Goal: Task Accomplishment & Management: Manage account settings

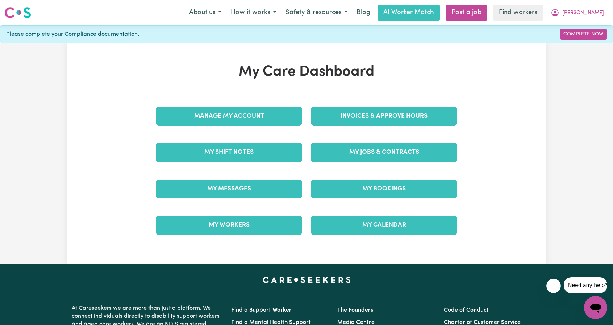
click at [357, 134] on div "My Jobs & Contracts" at bounding box center [383, 152] width 155 height 36
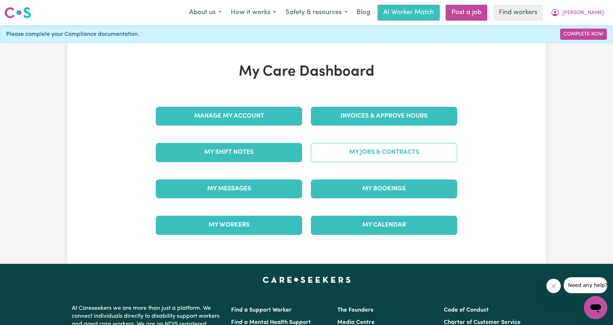
click at [360, 147] on link "My Jobs & Contracts" at bounding box center [384, 152] width 146 height 19
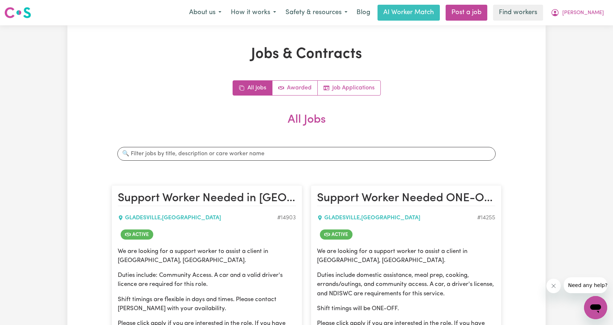
click at [575, 21] on nav "Menu About us How it works Safety & resources Blog AI Worker Match Post a job F…" at bounding box center [306, 12] width 613 height 25
click at [558, 14] on icon "My Account" at bounding box center [554, 12] width 7 height 7
click at [574, 25] on link "My Dashboard" at bounding box center [579, 28] width 57 height 14
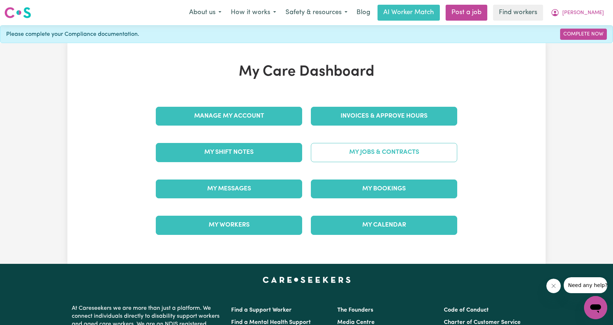
click at [351, 154] on link "My Jobs & Contracts" at bounding box center [384, 152] width 146 height 19
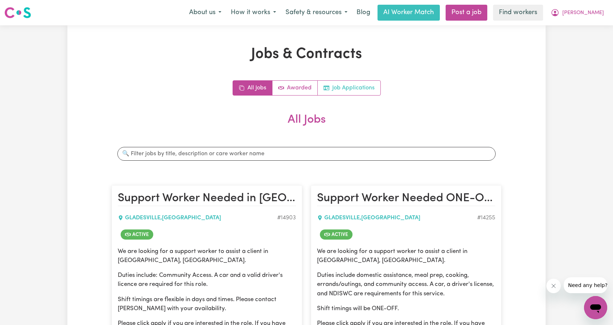
click at [359, 84] on link "Job Applications" at bounding box center [349, 88] width 63 height 14
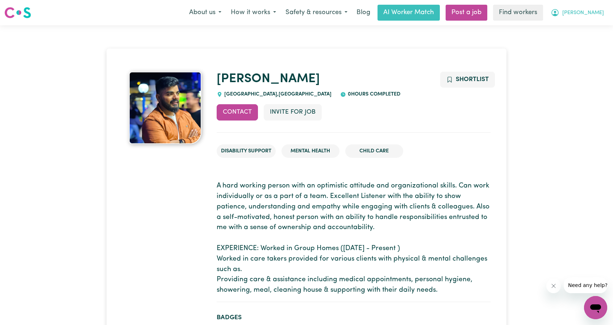
click at [595, 10] on span "[PERSON_NAME]" at bounding box center [583, 13] width 42 height 8
click at [578, 25] on link "My Dashboard" at bounding box center [579, 28] width 57 height 14
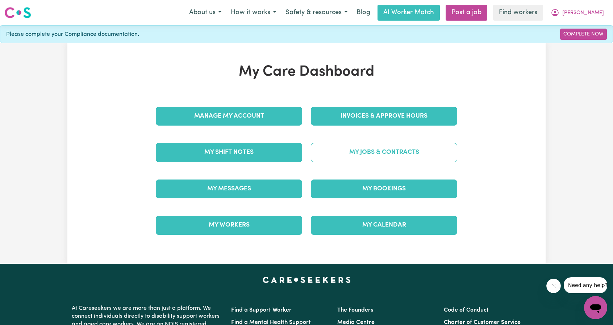
click at [373, 156] on link "My Jobs & Contracts" at bounding box center [384, 152] width 146 height 19
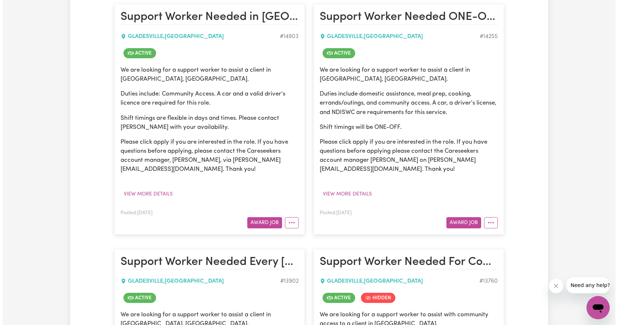
scroll to position [181, 0]
click at [154, 193] on button "View more details" at bounding box center [145, 194] width 55 height 11
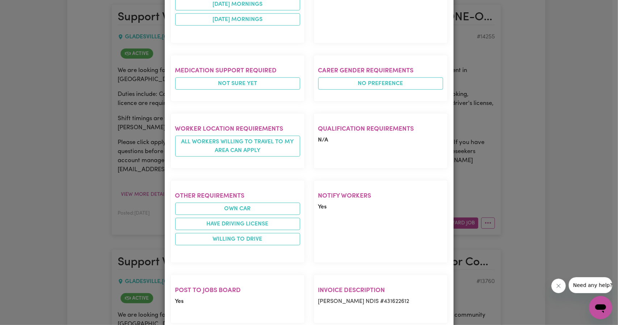
click at [153, 143] on div "Job Details Support Worker Needed in [GEOGRAPHIC_DATA], [GEOGRAPHIC_DATA] [GEOG…" at bounding box center [309, 162] width 618 height 325
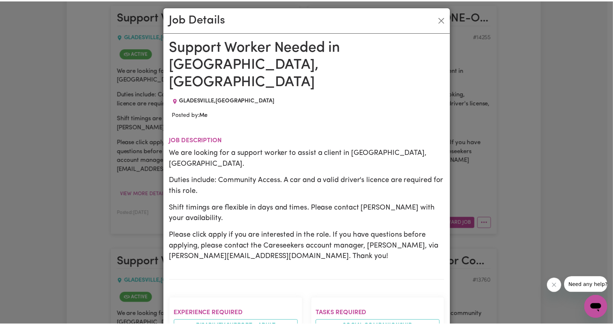
scroll to position [0, 0]
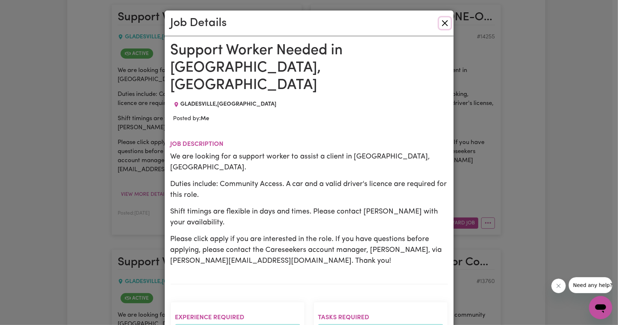
click at [441, 26] on button "Close" at bounding box center [445, 23] width 12 height 12
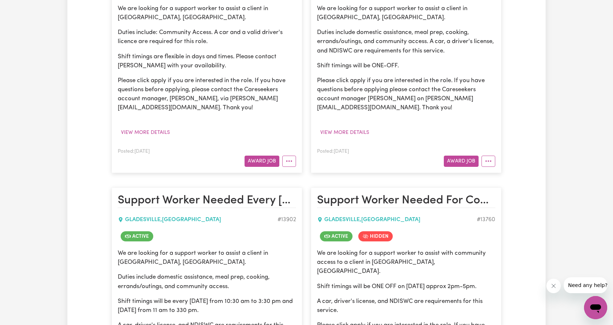
scroll to position [254, 0]
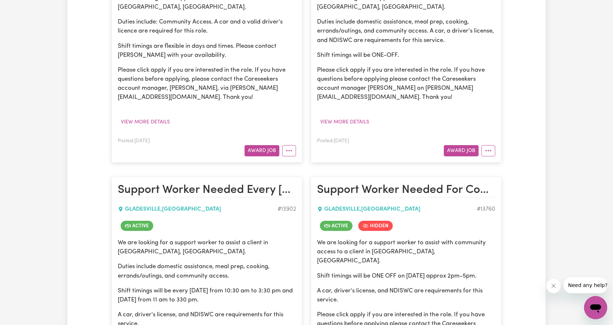
click at [296, 159] on article "Support Worker Needed in [GEOGRAPHIC_DATA], [GEOGRAPHIC_DATA] [GEOGRAPHIC_DATA]…" at bounding box center [207, 47] width 191 height 230
click at [294, 153] on button "More options" at bounding box center [289, 150] width 14 height 11
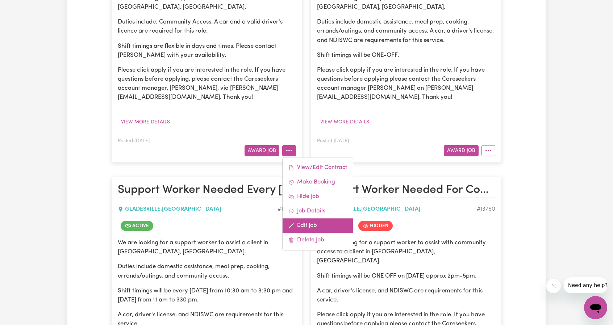
click at [320, 223] on link "Edit Job" at bounding box center [317, 225] width 70 height 14
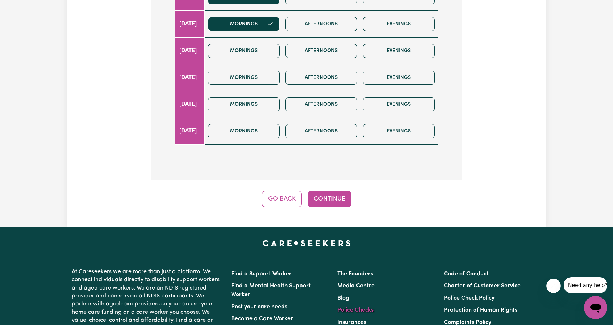
scroll to position [406, 0]
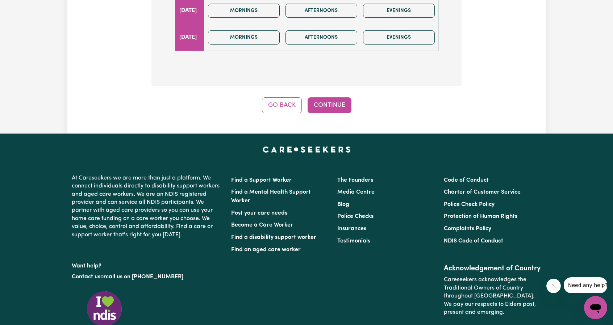
click at [330, 97] on button "Continue" at bounding box center [329, 105] width 44 height 16
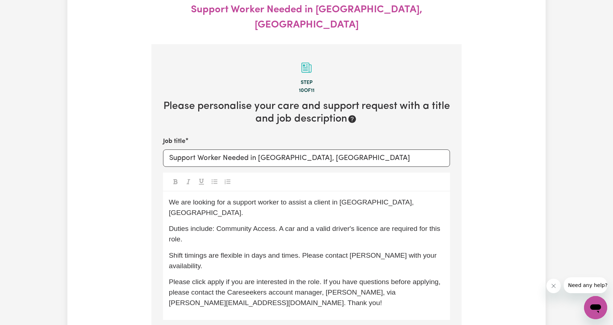
scroll to position [0, 0]
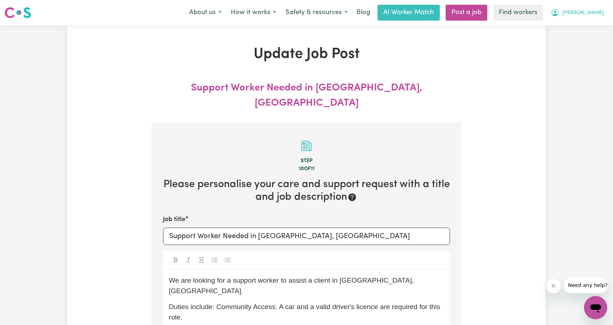
click at [559, 16] on icon "My Account" at bounding box center [554, 12] width 9 height 9
click at [577, 22] on link "My Dashboard" at bounding box center [579, 28] width 57 height 14
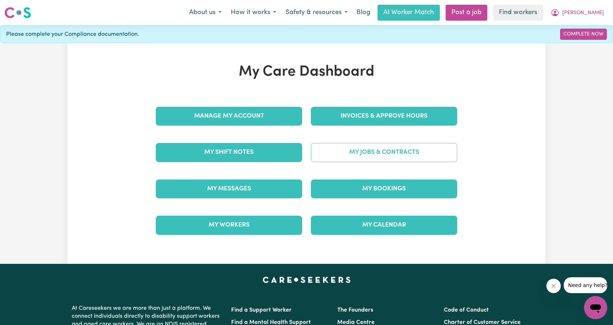
click at [394, 143] on link "My Jobs & Contracts" at bounding box center [384, 152] width 146 height 19
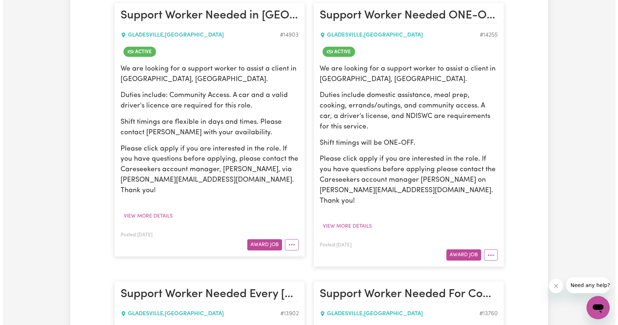
scroll to position [181, 0]
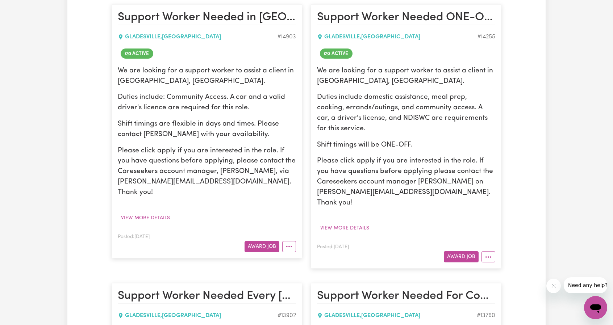
click at [200, 184] on p "Please click apply if you are interested in the role. If you have questions bef…" at bounding box center [207, 172] width 178 height 52
click at [290, 243] on icon "More options" at bounding box center [288, 246] width 7 height 7
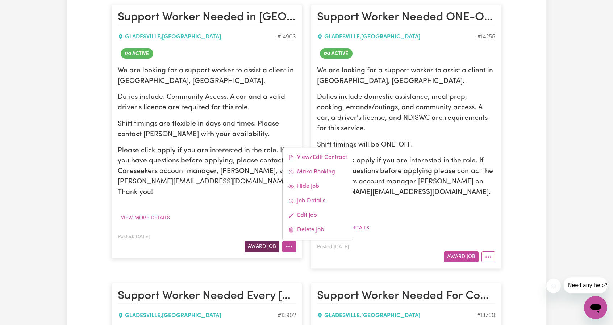
click at [266, 241] on button "Award Job" at bounding box center [261, 246] width 35 height 11
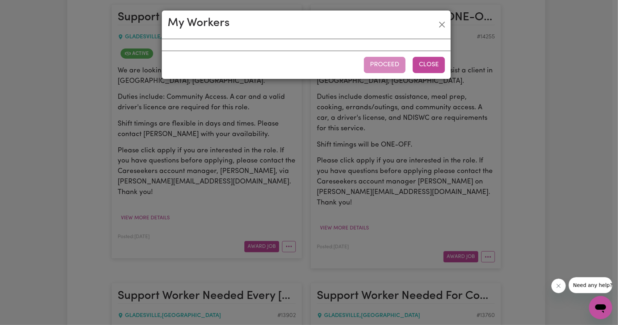
click at [426, 63] on button "Close" at bounding box center [429, 65] width 32 height 16
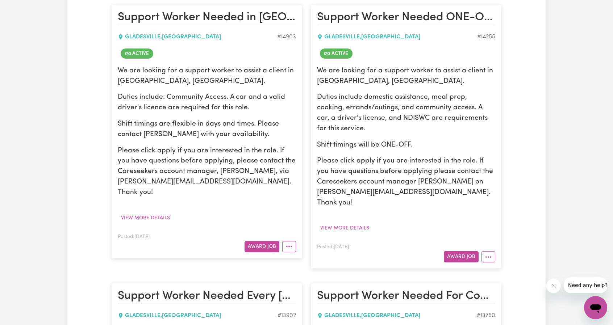
click at [297, 236] on article "Support Worker Needed in [GEOGRAPHIC_DATA], [GEOGRAPHIC_DATA] [GEOGRAPHIC_DATA]…" at bounding box center [207, 131] width 191 height 254
click at [290, 243] on icon "More options" at bounding box center [288, 246] width 7 height 7
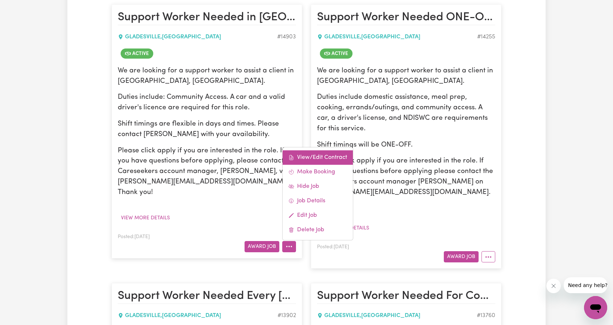
click at [317, 150] on link "View/Edit Contract" at bounding box center [317, 157] width 70 height 14
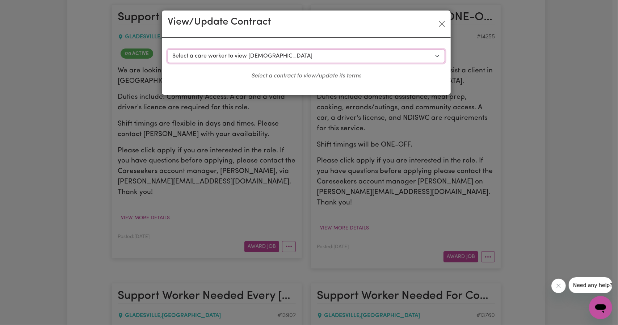
click at [263, 51] on select "Select a care worker to view [DEMOGRAPHIC_DATA] #10537 - [PERSON_NAME] (contrac…" at bounding box center [306, 56] width 277 height 14
select select "10151"
click at [168, 49] on select "Select a care worker to view [DEMOGRAPHIC_DATA] #10537 - [PERSON_NAME] (contrac…" at bounding box center [306, 56] width 277 height 14
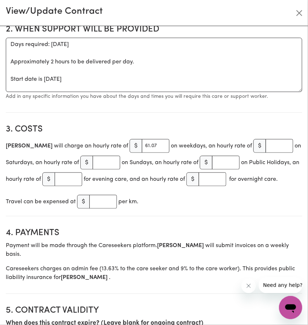
scroll to position [217, 0]
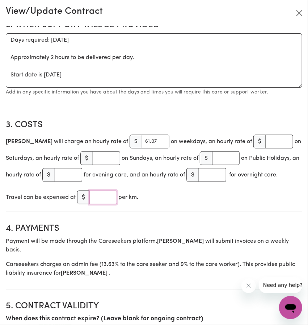
click at [108, 194] on input "number" at bounding box center [103, 198] width 28 height 14
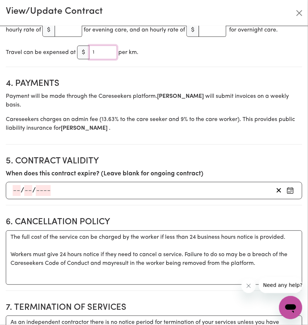
scroll to position [507, 0]
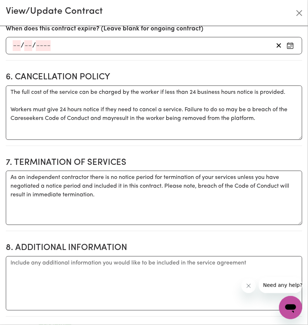
type input "1"
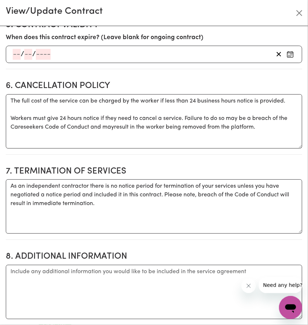
scroll to position [616, 0]
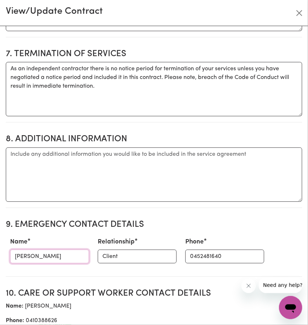
click at [48, 250] on input "[PERSON_NAME]" at bounding box center [49, 257] width 79 height 14
click at [46, 250] on input "[PERSON_NAME]" at bounding box center [49, 257] width 79 height 14
click at [122, 250] on input "Client" at bounding box center [137, 257] width 79 height 14
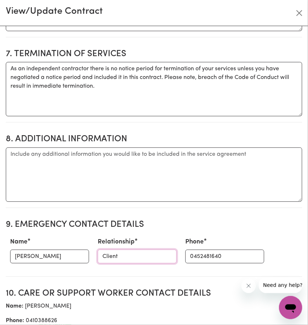
click at [122, 250] on input "Client" at bounding box center [137, 257] width 79 height 14
click at [204, 250] on div "Phone [PHONE_NUMBER]" at bounding box center [225, 250] width 88 height 32
click at [204, 250] on input "0452481640" at bounding box center [224, 257] width 79 height 14
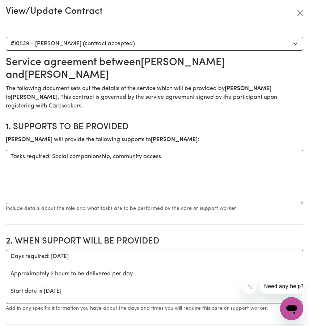
scroll to position [0, 0]
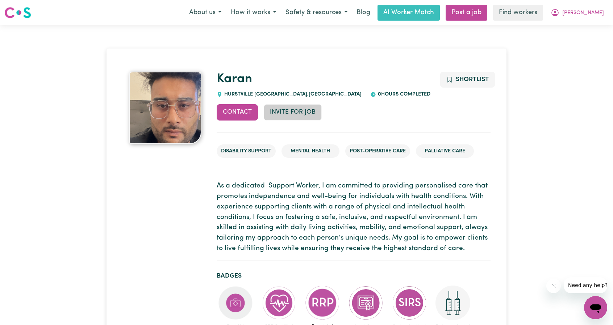
click at [284, 108] on button "Invite for Job" at bounding box center [293, 112] width 58 height 16
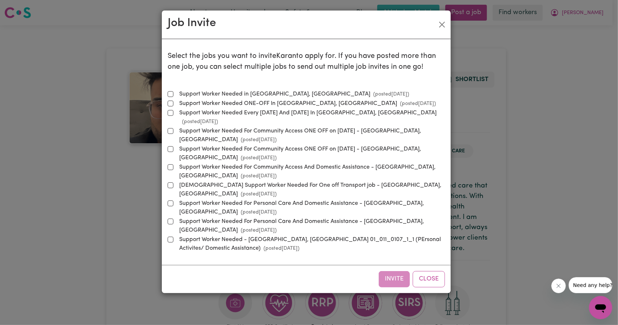
click at [272, 95] on label "Support Worker Needed in Gladesville, NSW (posted Aug 15 2025 )" at bounding box center [292, 94] width 233 height 9
click at [173, 95] on input "Support Worker Needed in Gladesville, NSW (posted Aug 15 2025 )" at bounding box center [171, 94] width 6 height 6
checkbox input "true"
click at [400, 271] on button "Invite" at bounding box center [394, 279] width 31 height 16
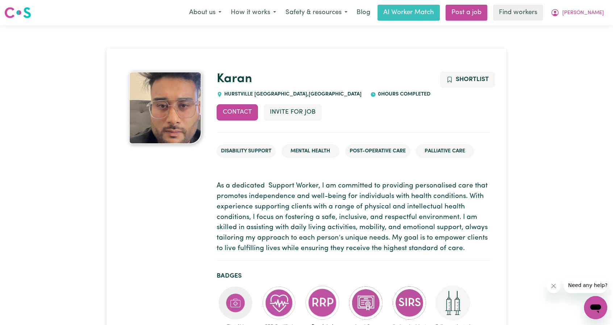
click at [574, 21] on nav "Menu About us How it works Safety & resources Blog AI Worker Match Post a job F…" at bounding box center [306, 12] width 613 height 25
click at [559, 16] on icon "My Account" at bounding box center [554, 12] width 9 height 9
click at [575, 26] on link "My Dashboard" at bounding box center [579, 28] width 57 height 14
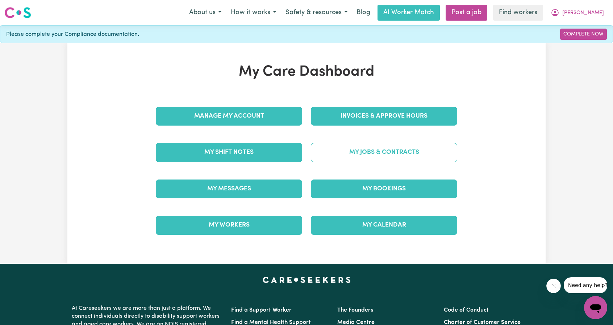
click at [409, 151] on link "My Jobs & Contracts" at bounding box center [384, 152] width 146 height 19
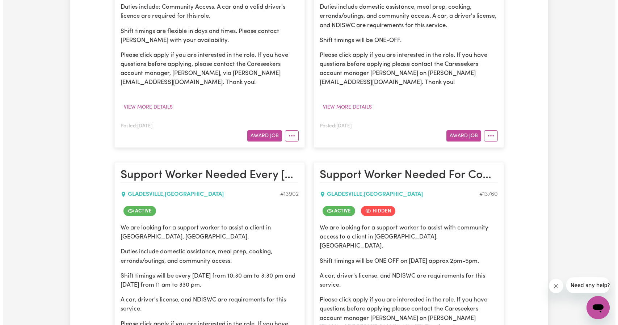
scroll to position [181, 0]
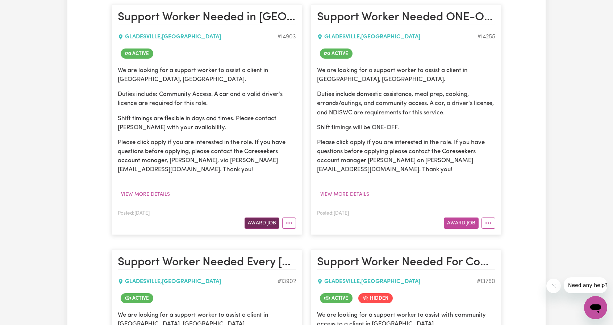
click at [260, 221] on button "Award Job" at bounding box center [261, 223] width 35 height 11
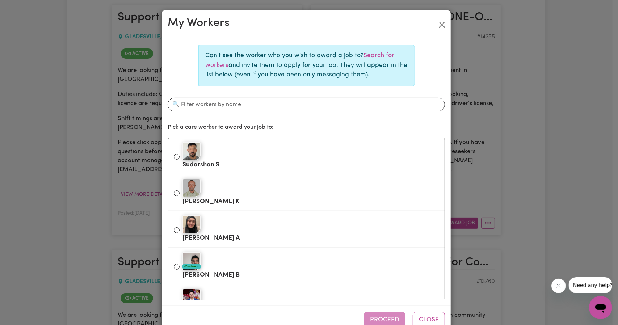
scroll to position [145, 0]
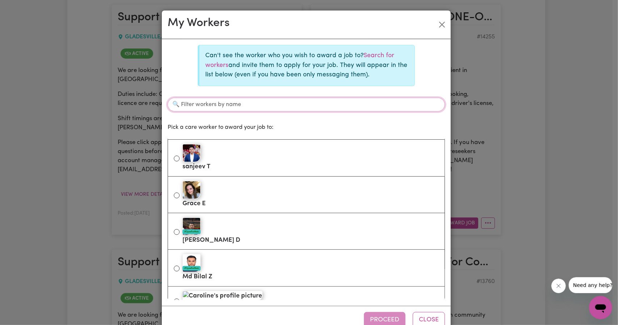
click at [267, 110] on input "Filter workers by name" at bounding box center [306, 105] width 277 height 14
click at [268, 110] on input "Filter workers by name" at bounding box center [306, 105] width 277 height 14
click at [267, 102] on input "Filter workers by name" at bounding box center [306, 105] width 277 height 14
type input "karan"
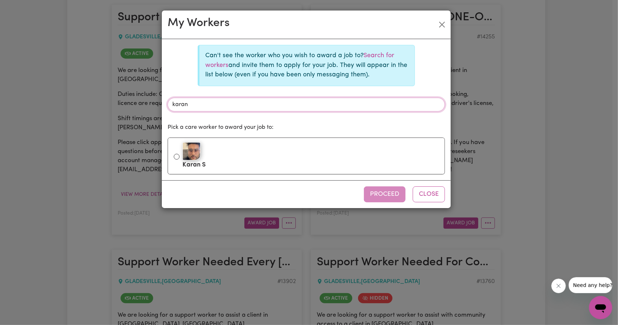
scroll to position [0, 0]
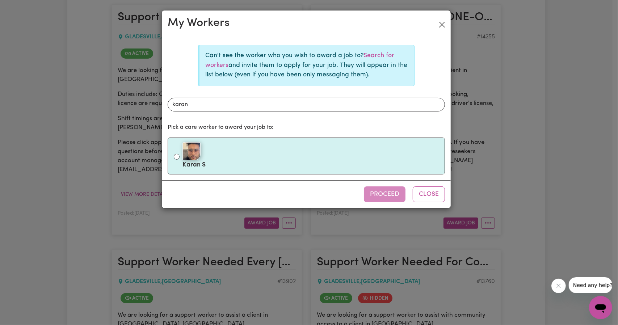
click at [271, 152] on div at bounding box center [311, 151] width 256 height 18
click at [180, 154] on input "Karan S" at bounding box center [177, 157] width 6 height 6
radio input "true"
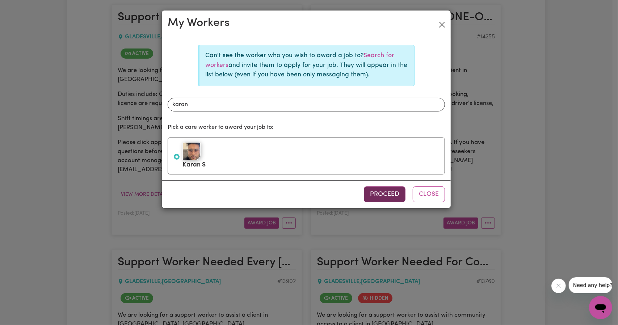
click at [373, 194] on button "Proceed" at bounding box center [385, 195] width 42 height 16
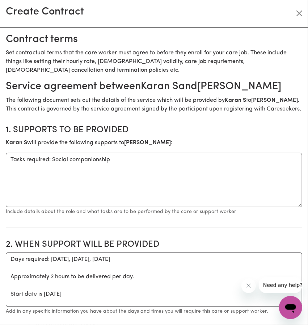
scroll to position [173, 0]
click at [144, 87] on h2 "Service agreement between Karan S and Pauline Thomas" at bounding box center [154, 86] width 297 height 13
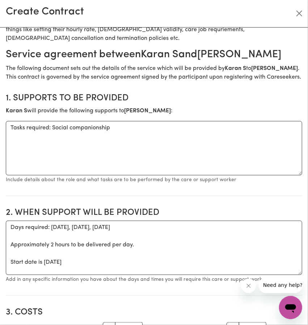
scroll to position [36, 0]
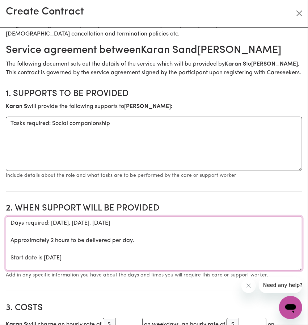
drag, startPoint x: 117, startPoint y: 268, endPoint x: 8, endPoint y: 233, distance: 114.0
click at [106, 242] on textarea "Days required: monday, tuesday, wednesday Approximately 2 hours to be delivered…" at bounding box center [154, 243] width 297 height 54
drag, startPoint x: 128, startPoint y: 269, endPoint x: 8, endPoint y: 238, distance: 124.6
click at [8, 238] on textarea "Days required: monday, tuesday, wednesday Approximately 2 hours to be delivered…" at bounding box center [154, 243] width 297 height 54
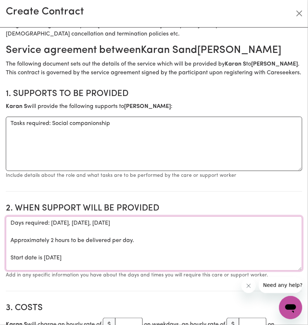
click at [98, 247] on textarea "Days required: monday, tuesday, wednesday Approximately 2 hours to be delivered…" at bounding box center [154, 243] width 297 height 54
click at [136, 263] on textarea "Days required: monday, tuesday, wednesday Approximately 2 hours to be delivered…" at bounding box center [154, 243] width 297 height 54
drag, startPoint x: 114, startPoint y: 266, endPoint x: 115, endPoint y: 260, distance: 6.0
click at [113, 266] on textarea "Days required: monday, tuesday, wednesday Approximately 2 hours to be delivered…" at bounding box center [154, 243] width 297 height 54
click at [62, 231] on textarea "Days required: monday, tuesday, wednesday Approximately 2 hours to be delivered…" at bounding box center [154, 243] width 297 height 54
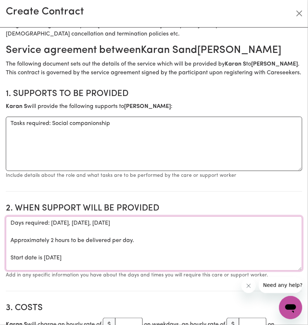
click at [94, 235] on textarea "Days required: monday, tuesday, wednesday Approximately 2 hours to be delivered…" at bounding box center [154, 243] width 297 height 54
click at [62, 231] on textarea "Days required: monday, tuesday, wednesday Approximately 2 hours to be delivered…" at bounding box center [154, 243] width 297 height 54
click at [52, 231] on textarea "Days required:, tuesday, wednesday Approximately 2 hours to be delivered per da…" at bounding box center [154, 243] width 297 height 54
click at [86, 234] on textarea "Days required:, tuesday, wednesday Approximately 2 hours to be delivered per da…" at bounding box center [154, 243] width 297 height 54
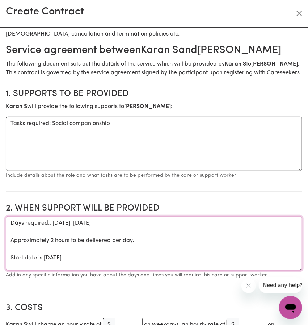
click at [86, 234] on textarea "Days required:, tuesday, wednesday Approximately 2 hours to be delivered per da…" at bounding box center [154, 243] width 297 height 54
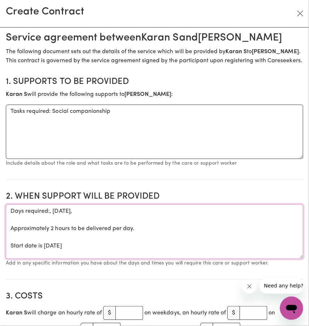
scroll to position [109, 0]
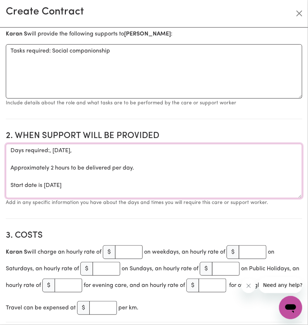
click at [63, 162] on textarea "Days required:, tuesday, Approximately 2 hours to be delivered per day. Start d…" at bounding box center [154, 171] width 297 height 54
click at [53, 195] on textarea "Days required:, Thursday, Approximately 2 hours to be delivered per day. Start …" at bounding box center [154, 171] width 297 height 54
click at [68, 160] on textarea "Days required:, Thursday, Approximately 2 hours to be delivered per day. Start …" at bounding box center [154, 171] width 297 height 54
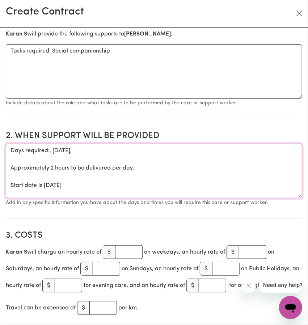
click at [68, 160] on textarea "Days required:, Thursday, Approximately 2 hours to be delivered per day. Start …" at bounding box center [154, 171] width 297 height 54
click at [72, 160] on textarea "Days required:, Thursday, Approximately 2 hours to be delivered per day. Start …" at bounding box center [154, 171] width 297 height 54
click at [66, 194] on textarea "Days required:, Friday, Approximately 2 hours to be delivered per day. Start da…" at bounding box center [154, 171] width 297 height 54
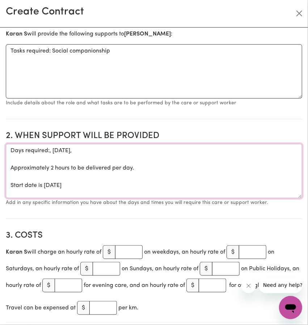
type textarea "Days required:, Friday, Approximately 2 hours to be delivered per day. Start da…"
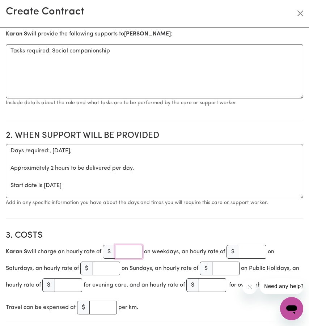
click at [124, 256] on input "number" at bounding box center [129, 252] width 28 height 14
type input "61.07"
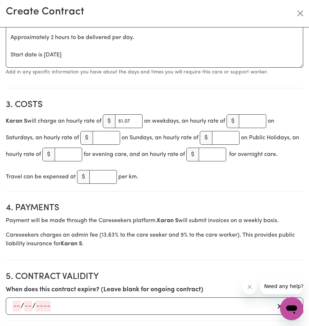
scroll to position [290, 0]
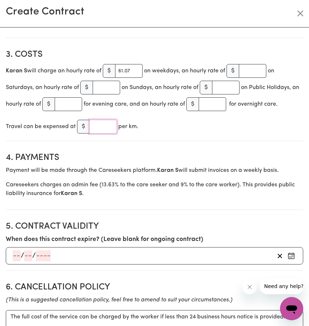
click at [102, 134] on input "number" at bounding box center [103, 127] width 28 height 14
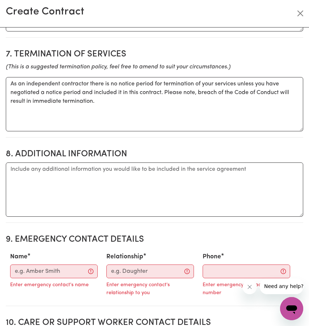
scroll to position [688, 0]
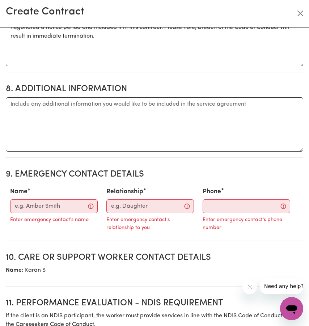
type input "1"
click at [25, 213] on input "Name" at bounding box center [54, 207] width 88 height 14
paste input "[PERSON_NAME]"
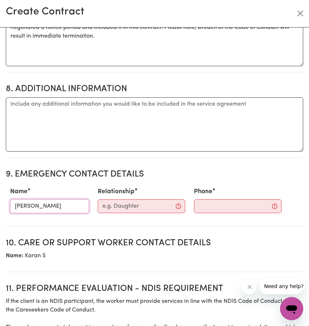
type input "[PERSON_NAME]"
click at [111, 213] on input "Relationship" at bounding box center [142, 207] width 88 height 14
paste input "Client"
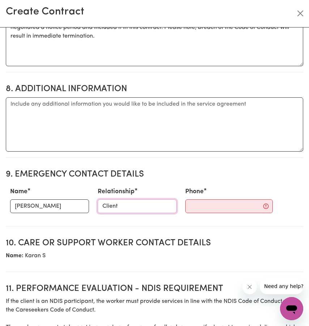
type input "Client"
click at [193, 213] on input "Phone" at bounding box center [229, 207] width 88 height 14
paste input "0452481640"
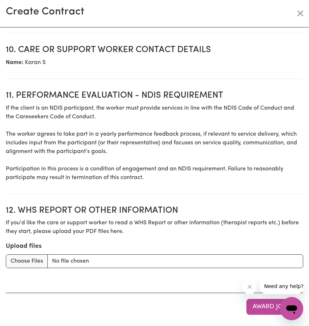
scroll to position [897, 0]
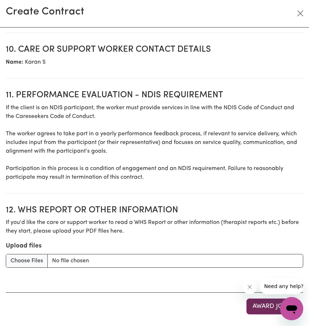
type input "0452481640"
click at [247, 301] on button "Award Job" at bounding box center [270, 307] width 47 height 16
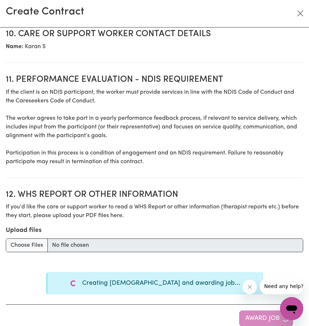
type textarea "Days required: monday, tuesday, wednesday Approximately 2 hours to be delivered…"
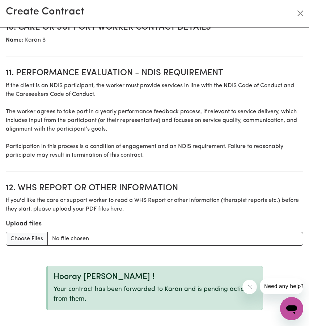
scroll to position [920, 0]
drag, startPoint x: 251, startPoint y: 286, endPoint x: 245, endPoint y: 284, distance: 5.9
click at [250, 286] on icon "Close message from company" at bounding box center [250, 287] width 6 height 6
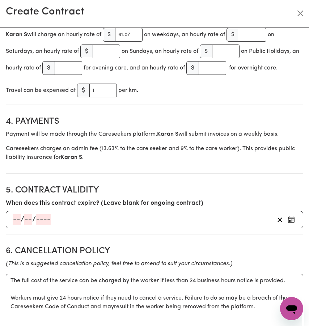
scroll to position [290, 0]
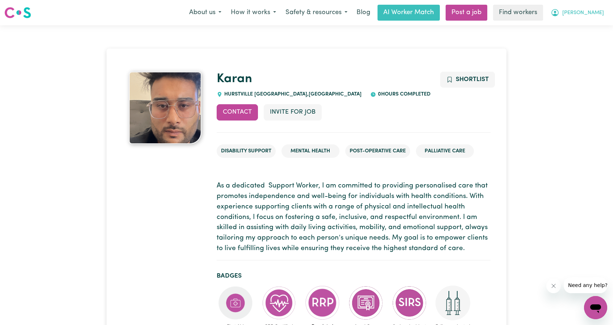
click at [585, 14] on button "[PERSON_NAME]" at bounding box center [577, 12] width 63 height 15
click at [573, 42] on link "Logout" at bounding box center [579, 42] width 57 height 14
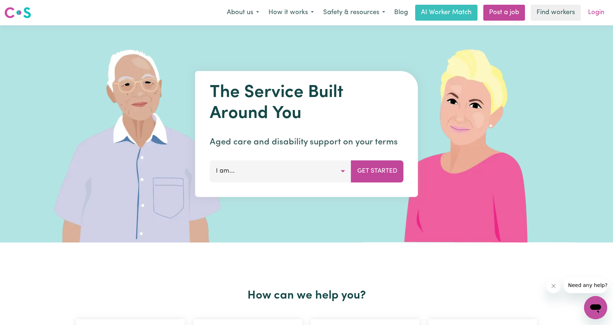
click at [591, 7] on link "Login" at bounding box center [595, 13] width 25 height 16
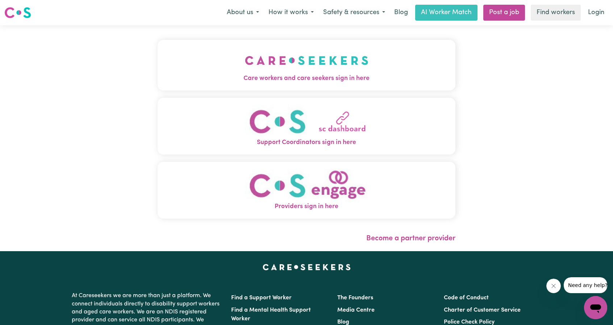
click at [314, 72] on button "Care workers and care seekers sign in here" at bounding box center [307, 65] width 298 height 51
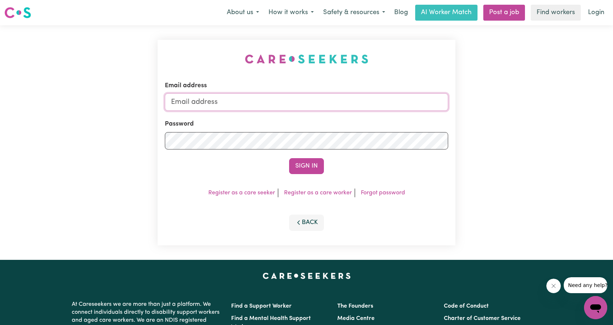
click at [300, 100] on input "Email address" at bounding box center [306, 101] width 283 height 17
drag, startPoint x: 208, startPoint y: 106, endPoint x: 374, endPoint y: 130, distance: 167.2
click at [357, 127] on form "Email address superuser~ethan@careseekers.com.au Password Sign In" at bounding box center [306, 127] width 283 height 93
type input "superuser~robertloweMMJ@careseekers.com.au"
click at [306, 160] on button "Sign In" at bounding box center [306, 166] width 35 height 16
